Goal: Task Accomplishment & Management: Use online tool/utility

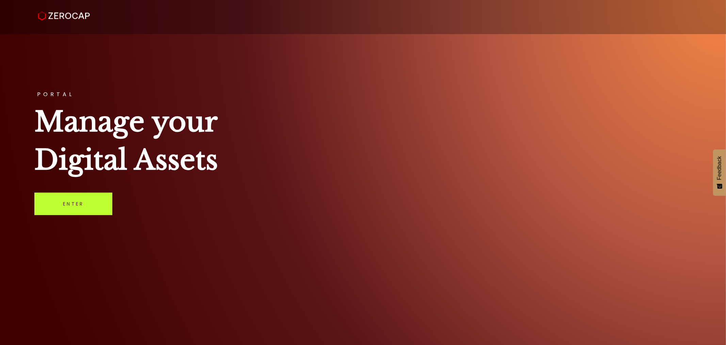
click at [70, 205] on link "Enter" at bounding box center [73, 203] width 78 height 22
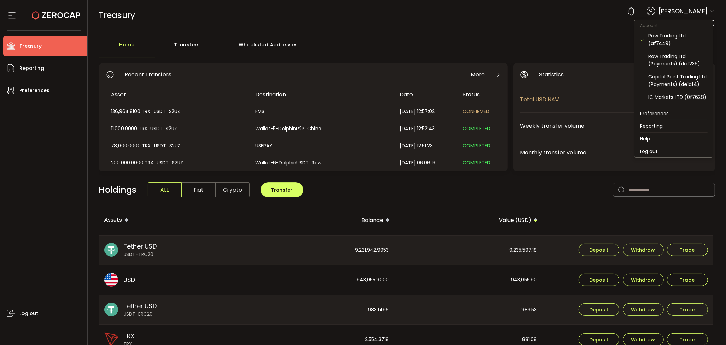
click at [710, 12] on icon at bounding box center [712, 11] width 5 height 5
click at [710, 10] on icon at bounding box center [712, 11] width 5 height 5
click at [683, 98] on div "Capital Point Trading Ltd. (B2B) (ce2efa)" at bounding box center [678, 90] width 59 height 15
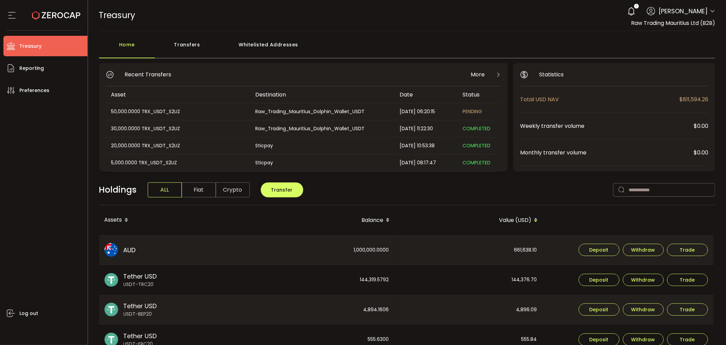
click at [189, 43] on div "Transfers" at bounding box center [187, 48] width 65 height 20
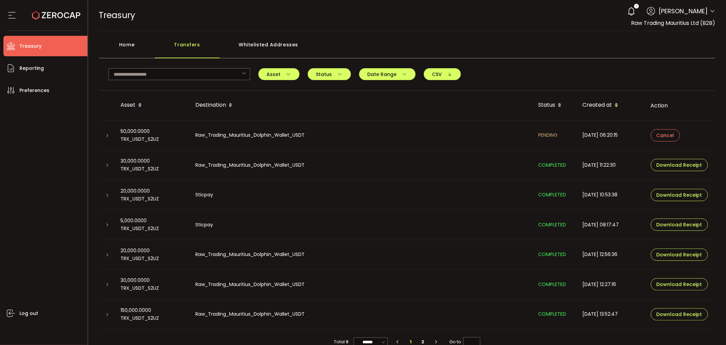
click at [109, 135] on icon at bounding box center [108, 136] width 4 height 4
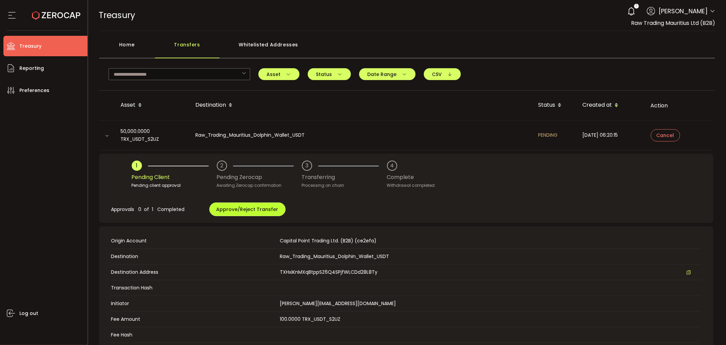
click at [249, 208] on span "Approve/Reject Transfer" at bounding box center [248, 209] width 62 height 7
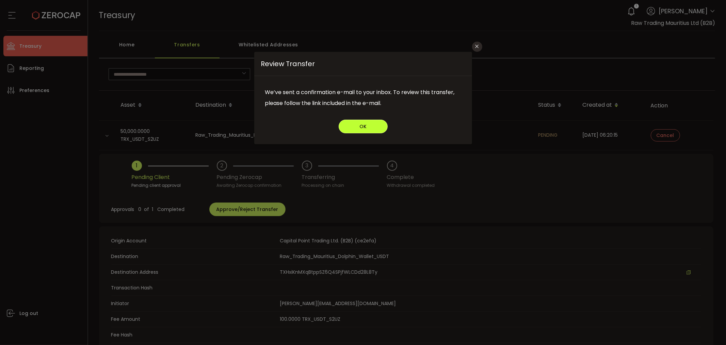
click at [364, 122] on button "OK" at bounding box center [363, 127] width 49 height 14
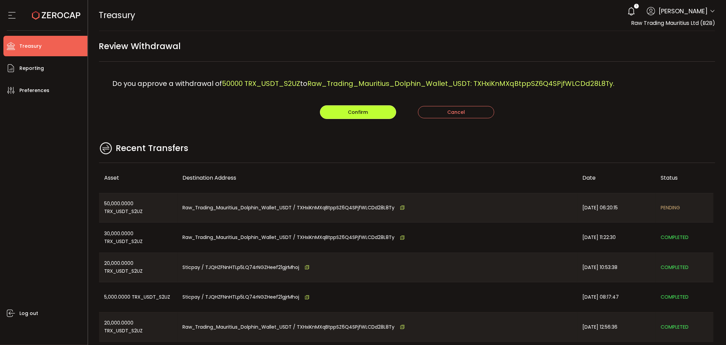
click at [345, 114] on button "Confirm" at bounding box center [358, 112] width 76 height 14
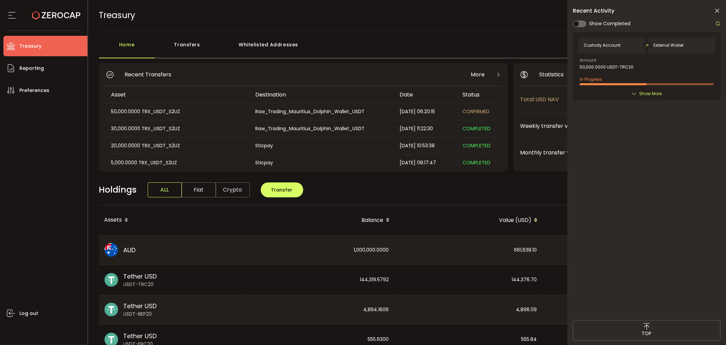
click at [717, 11] on icon at bounding box center [717, 10] width 7 height 7
